Goal: Information Seeking & Learning: Learn about a topic

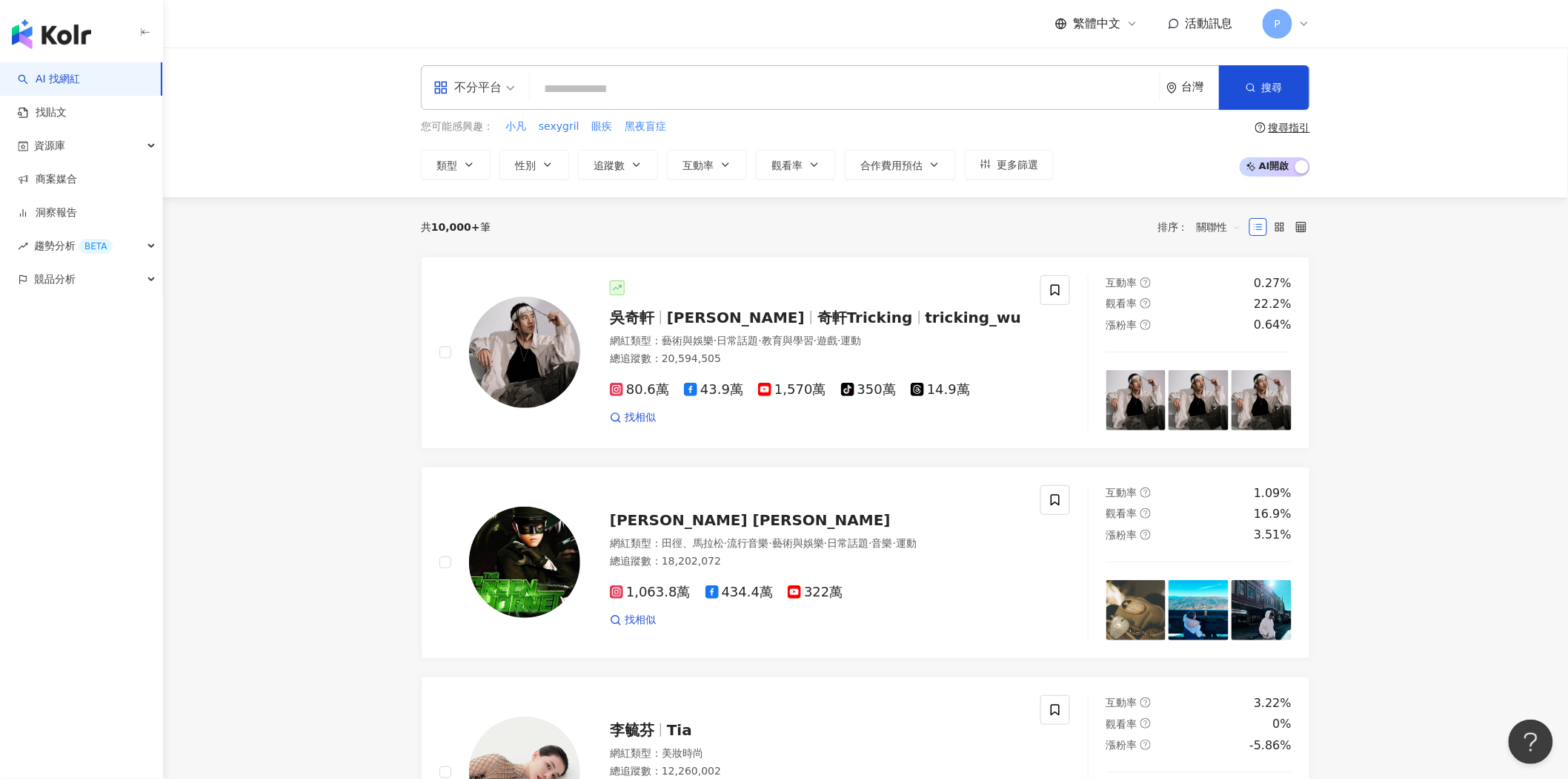
click at [767, 84] on input "search" at bounding box center [845, 89] width 618 height 28
type input "******"
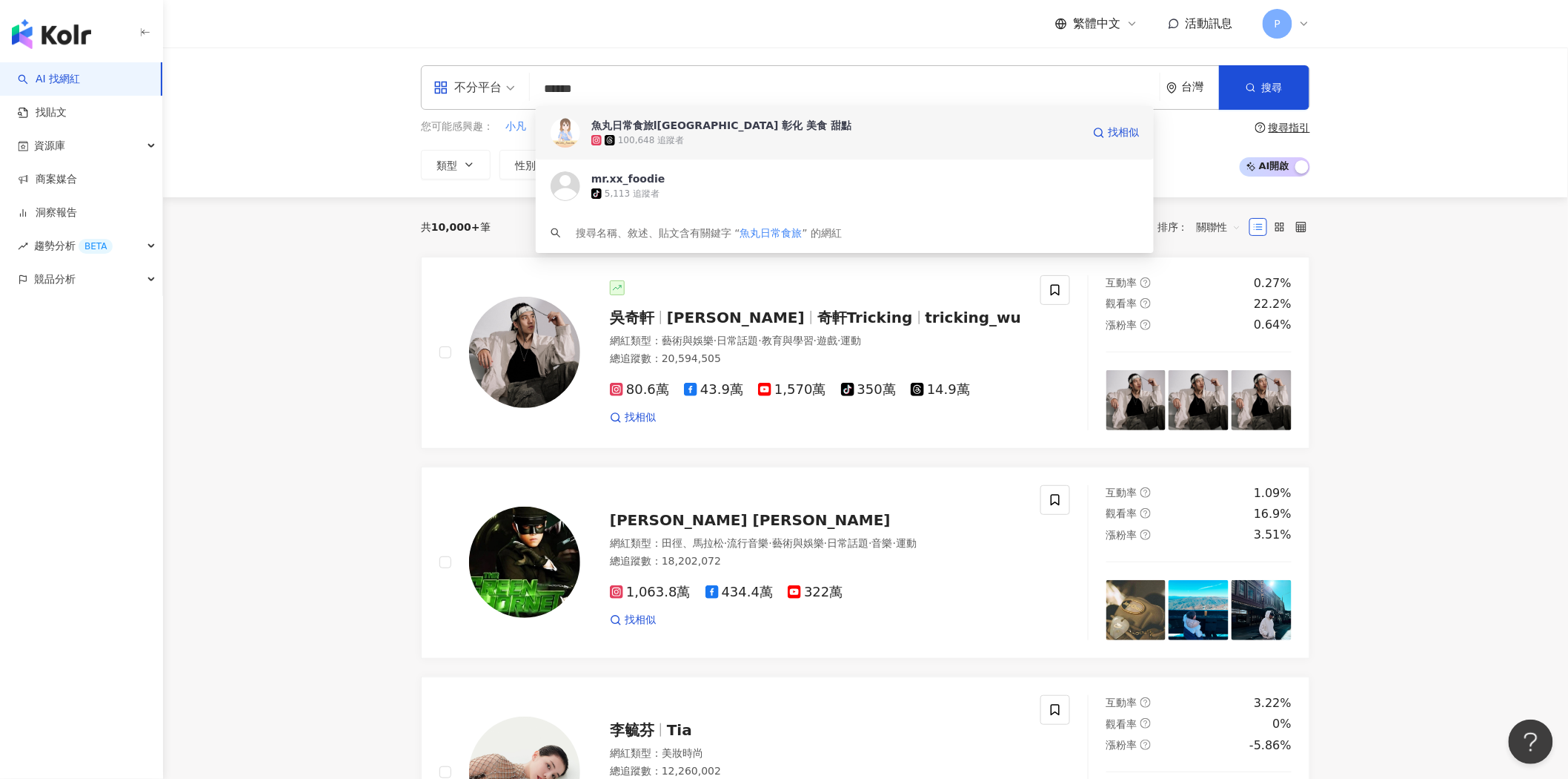
click at [716, 126] on div "魚丸日常食旅l[GEOGRAPHIC_DATA] 彰化 美食 甜點" at bounding box center [721, 125] width 260 height 15
